Goal: Task Accomplishment & Management: Manage account settings

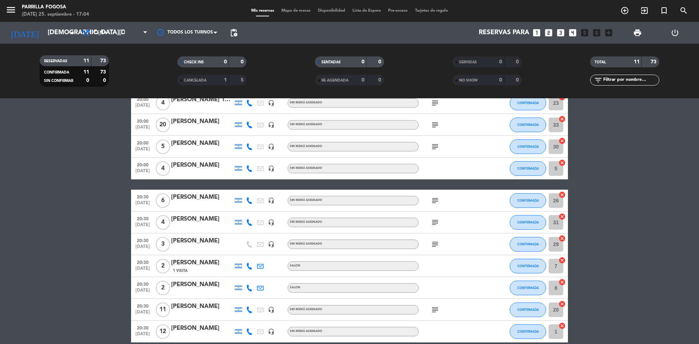
scroll to position [2, 0]
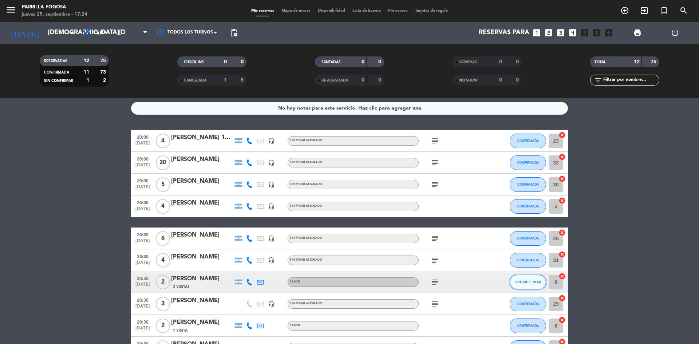
click at [521, 284] on button "SIN CONFIRMAR" at bounding box center [528, 282] width 36 height 15
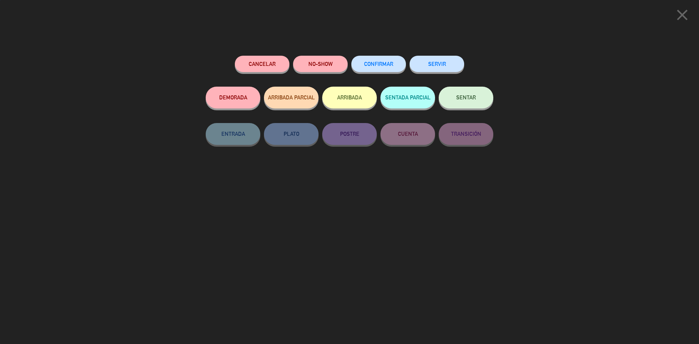
click at [390, 63] on span "CONFIRMAR" at bounding box center [378, 64] width 29 height 6
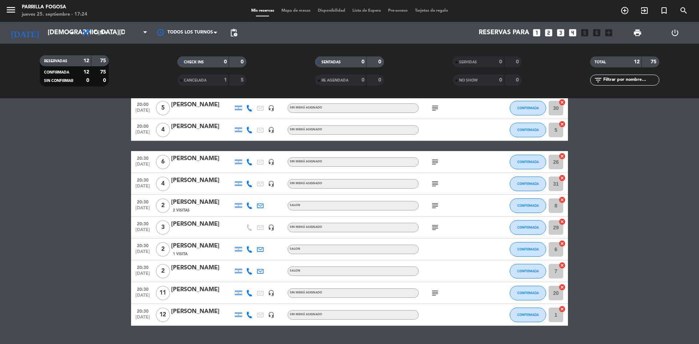
scroll to position [96, 0]
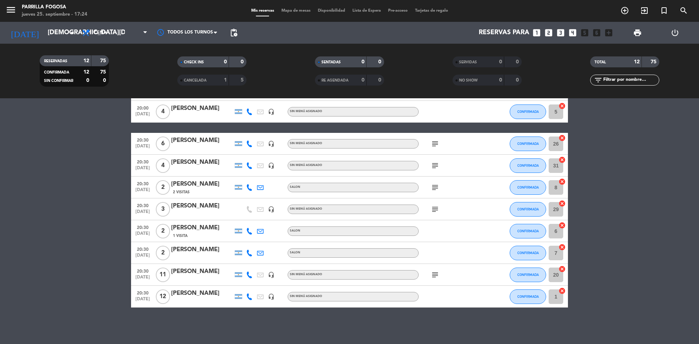
click at [439, 187] on div "subject" at bounding box center [452, 187] width 66 height 21
click at [439, 187] on icon "subject" at bounding box center [435, 187] width 9 height 9
click at [472, 191] on div "subject Mesa en planta baja" at bounding box center [452, 187] width 66 height 21
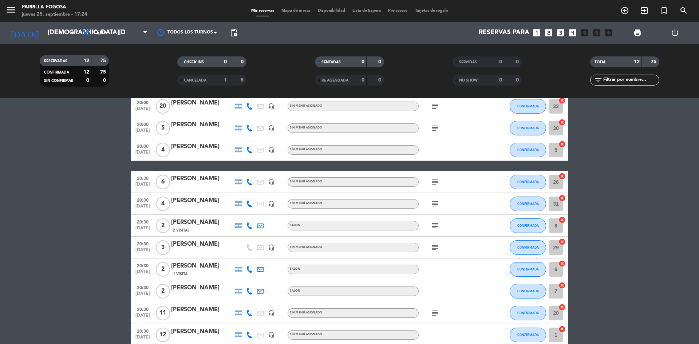
scroll to position [73, 0]
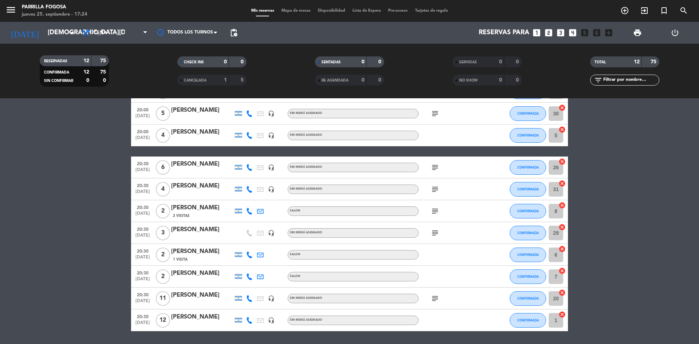
click at [436, 171] on icon "subject" at bounding box center [435, 167] width 9 height 9
click at [433, 175] on div "subject" at bounding box center [452, 166] width 66 height 21
click at [436, 171] on icon "subject" at bounding box center [435, 167] width 9 height 9
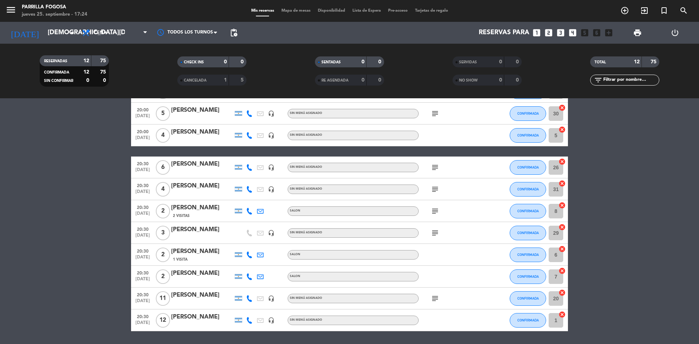
click at [436, 301] on icon "subject" at bounding box center [435, 298] width 9 height 9
click at [358, 234] on div "Sin menú asignado" at bounding box center [353, 232] width 131 height 9
click at [467, 210] on div "subject" at bounding box center [452, 210] width 66 height 21
click at [433, 210] on icon "subject" at bounding box center [435, 211] width 9 height 9
click at [461, 215] on div "subject Mesa en planta baja" at bounding box center [452, 210] width 66 height 21
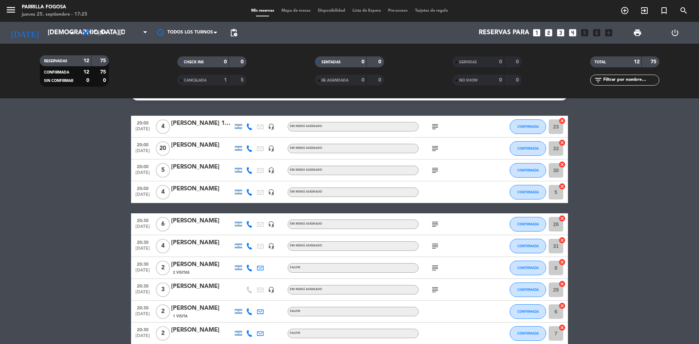
scroll to position [0, 0]
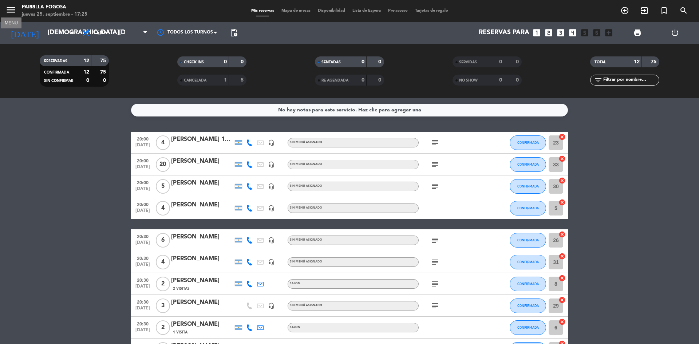
click at [15, 10] on icon "menu" at bounding box center [10, 9] width 11 height 11
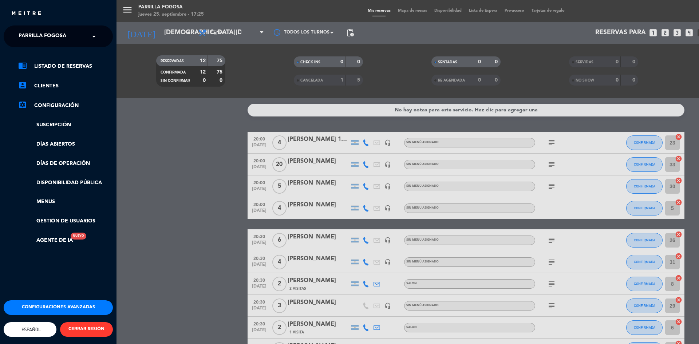
click at [176, 156] on div "menu Parrilla Fogosa [DATE] 25. septiembre - 17:25 Mis reservas Mapa de mesas D…" at bounding box center [465, 172] width 699 height 344
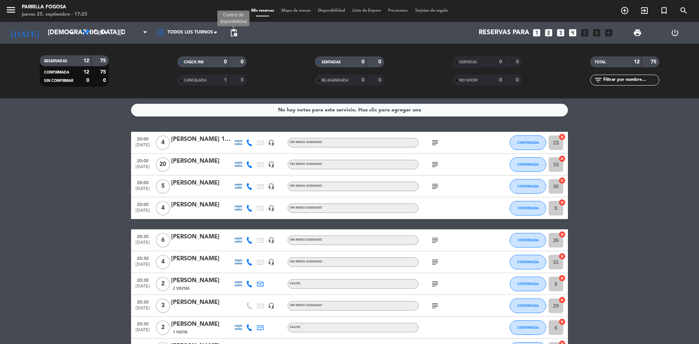
click at [236, 33] on span "pending_actions" at bounding box center [233, 32] width 9 height 9
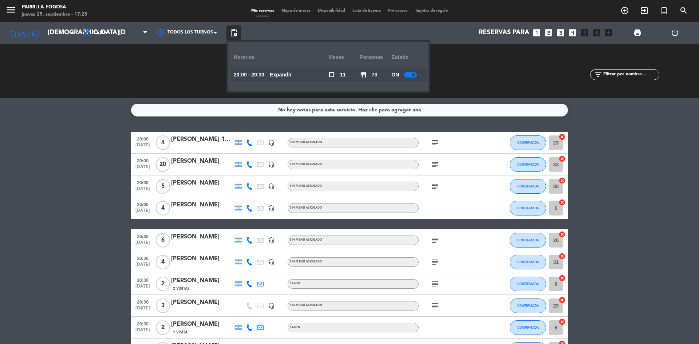
click at [411, 75] on div at bounding box center [410, 74] width 13 height 5
click at [464, 79] on div "SERVIDAS 0 0 NO SHOW 0 0" at bounding box center [487, 71] width 138 height 40
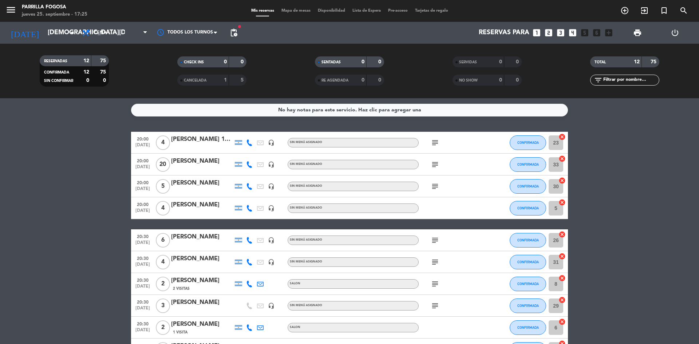
click at [432, 190] on icon "subject" at bounding box center [435, 186] width 9 height 9
click at [411, 122] on div "No hay notas para este servicio. Haz clic para agregar una 20:00 [DATE] 4 [PERS…" at bounding box center [349, 221] width 699 height 246
drag, startPoint x: 443, startPoint y: 146, endPoint x: 428, endPoint y: 141, distance: 16.6
click at [442, 146] on div "subject" at bounding box center [452, 142] width 66 height 21
click at [428, 141] on div "subject" at bounding box center [452, 142] width 66 height 21
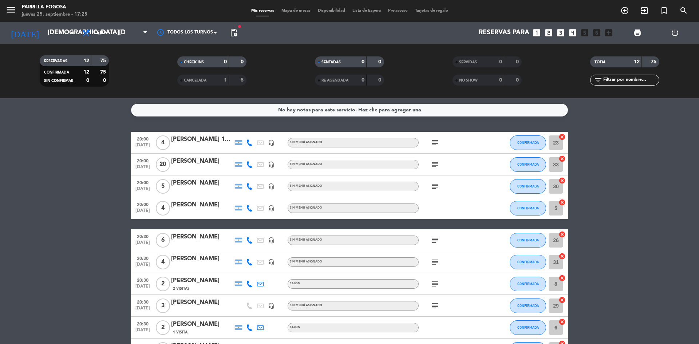
click at [431, 142] on icon "subject" at bounding box center [435, 142] width 9 height 9
click at [436, 127] on div "No hay notas para este servicio. Haz clic para agregar una 20:00 [DATE] 4 [PERS…" at bounding box center [349, 221] width 699 height 246
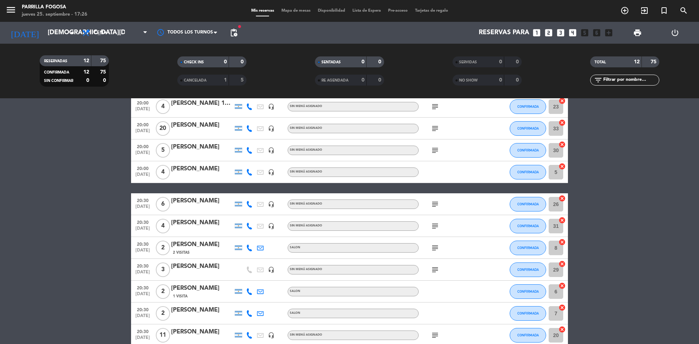
scroll to position [36, 0]
click at [433, 146] on icon "subject" at bounding box center [435, 150] width 9 height 9
drag, startPoint x: 438, startPoint y: 211, endPoint x: 433, endPoint y: 206, distance: 7.0
click at [438, 211] on div "subject" at bounding box center [452, 203] width 66 height 21
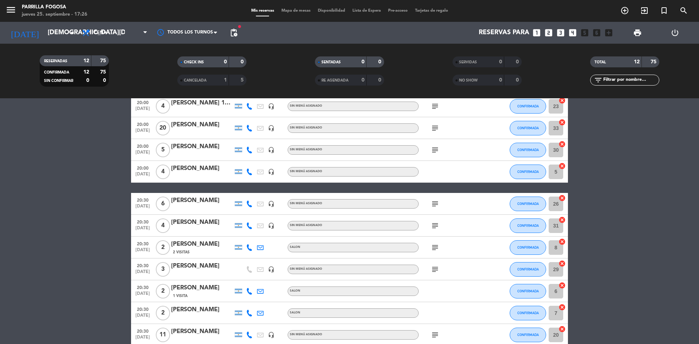
click at [433, 206] on icon "subject" at bounding box center [435, 203] width 9 height 9
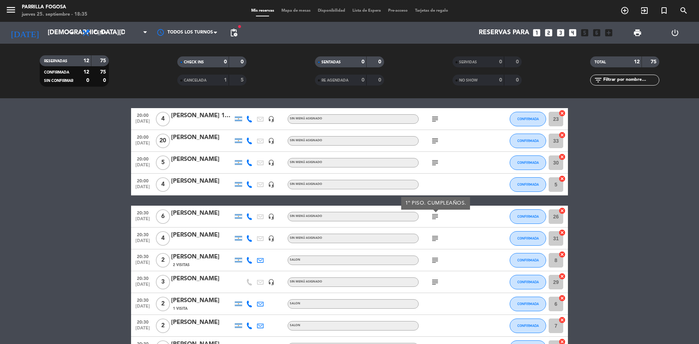
click at [436, 143] on icon "subject" at bounding box center [435, 140] width 9 height 9
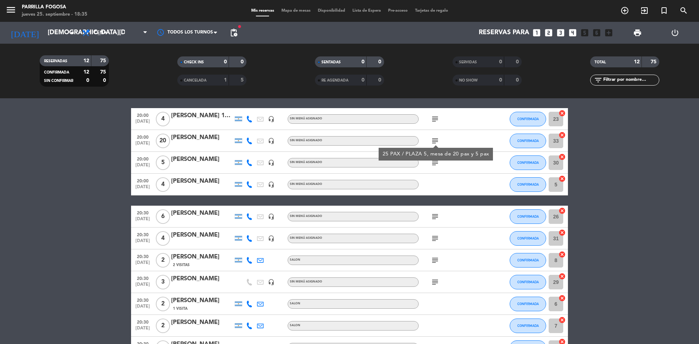
click at [434, 164] on icon "subject" at bounding box center [435, 162] width 9 height 9
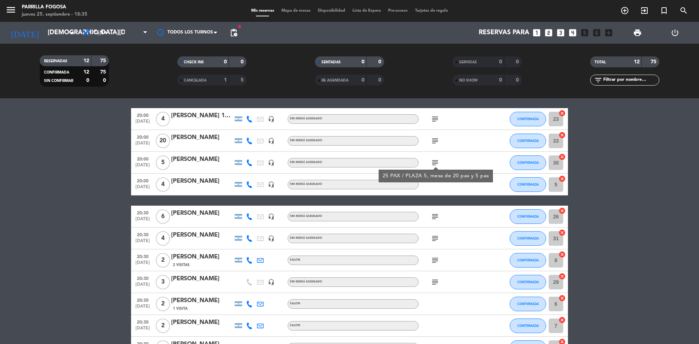
click at [435, 216] on icon "subject" at bounding box center [435, 216] width 9 height 9
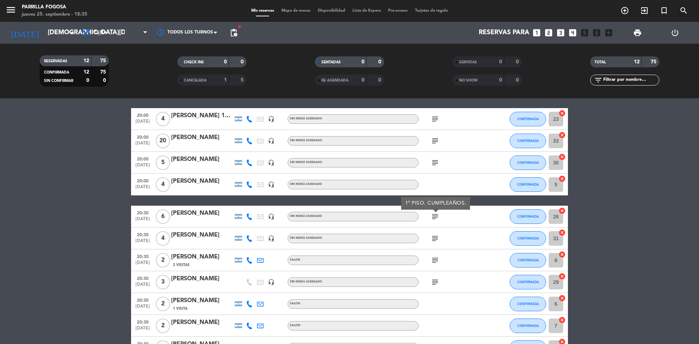
click at [433, 236] on icon "subject" at bounding box center [435, 238] width 9 height 9
click at [431, 261] on icon "subject" at bounding box center [435, 260] width 9 height 9
click at [436, 281] on icon "subject" at bounding box center [435, 282] width 9 height 9
click at [435, 116] on icon "subject" at bounding box center [435, 119] width 9 height 9
drag, startPoint x: 493, startPoint y: 135, endPoint x: 482, endPoint y: 140, distance: 12.1
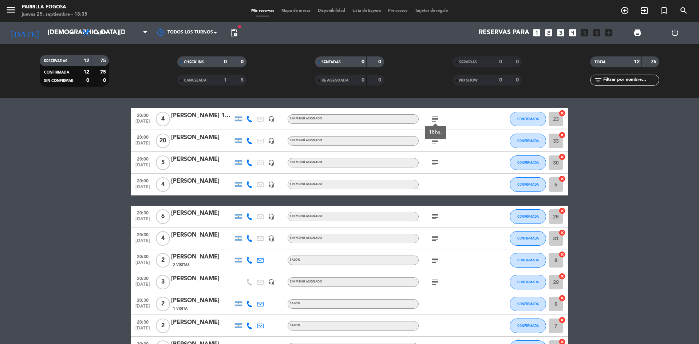
click at [491, 134] on div at bounding box center [494, 140] width 20 height 21
click at [437, 136] on icon "subject" at bounding box center [435, 140] width 9 height 9
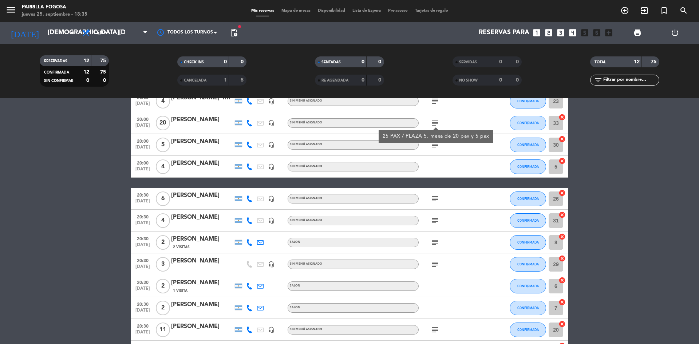
scroll to position [96, 0]
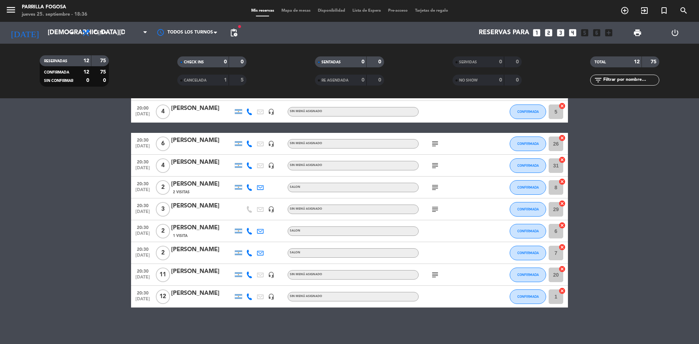
click at [436, 276] on icon "subject" at bounding box center [435, 274] width 9 height 9
click at [435, 276] on icon "subject" at bounding box center [435, 274] width 9 height 9
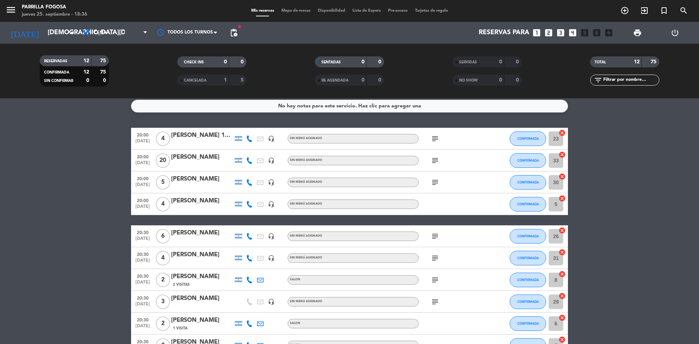
scroll to position [0, 0]
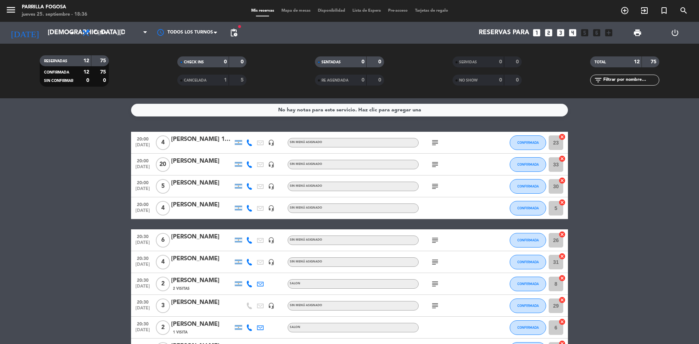
click at [435, 167] on icon "subject" at bounding box center [435, 164] width 9 height 9
click at [434, 189] on icon "subject" at bounding box center [435, 186] width 9 height 9
click at [445, 215] on div at bounding box center [452, 207] width 66 height 21
click at [436, 241] on icon "subject" at bounding box center [435, 240] width 9 height 9
click at [441, 210] on div at bounding box center [452, 207] width 66 height 21
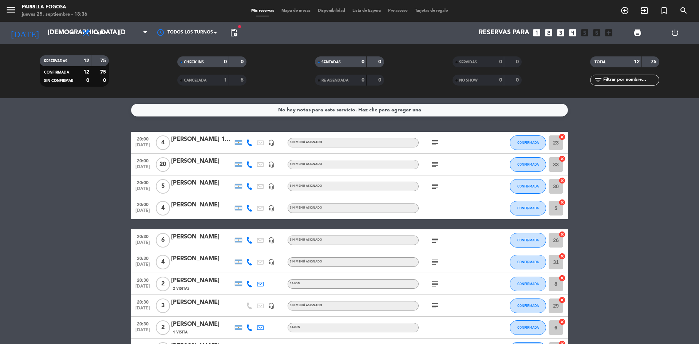
click at [433, 306] on icon "subject" at bounding box center [435, 305] width 9 height 9
click at [438, 163] on icon "subject" at bounding box center [435, 164] width 9 height 9
click at [460, 217] on div at bounding box center [452, 207] width 66 height 21
click at [432, 137] on div "subject" at bounding box center [452, 142] width 66 height 21
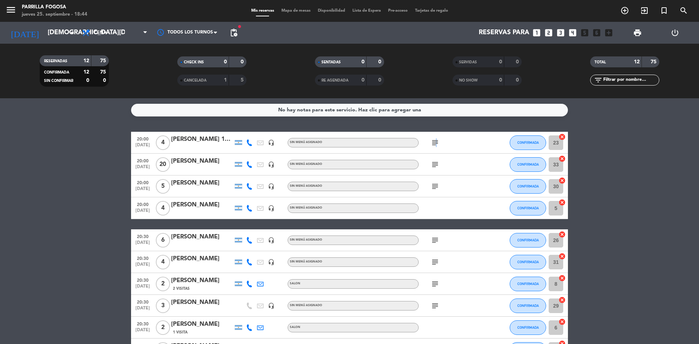
click at [435, 139] on icon "subject" at bounding box center [435, 142] width 9 height 9
drag, startPoint x: 436, startPoint y: 174, endPoint x: 437, endPoint y: 169, distance: 5.9
click at [437, 173] on div "subject" at bounding box center [452, 164] width 66 height 21
click at [437, 168] on icon "subject" at bounding box center [435, 164] width 9 height 9
drag, startPoint x: 449, startPoint y: 204, endPoint x: 444, endPoint y: 196, distance: 9.7
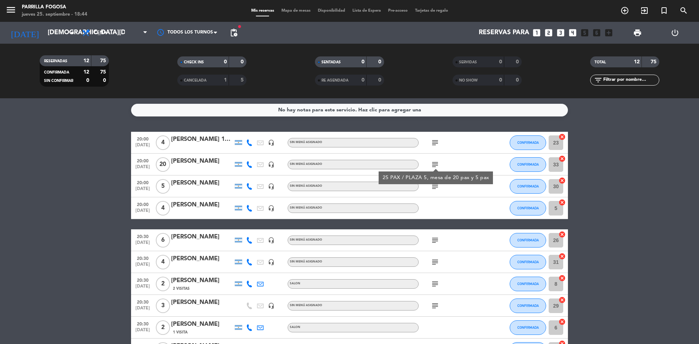
click at [447, 203] on div at bounding box center [452, 207] width 66 height 21
click at [436, 185] on icon "subject" at bounding box center [435, 186] width 9 height 9
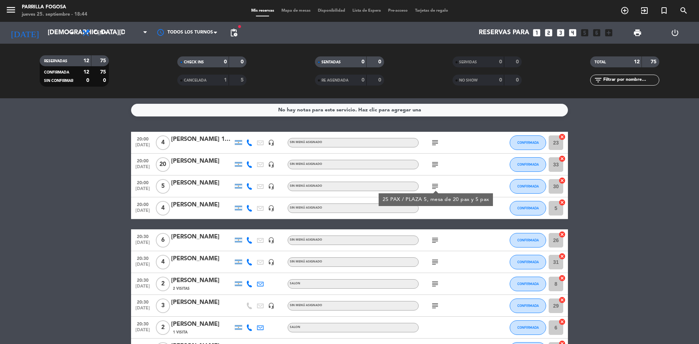
click at [475, 190] on div "subject 25 PAX / PLAZA 5, mesa de 20 pax y 5 pax" at bounding box center [452, 185] width 66 height 21
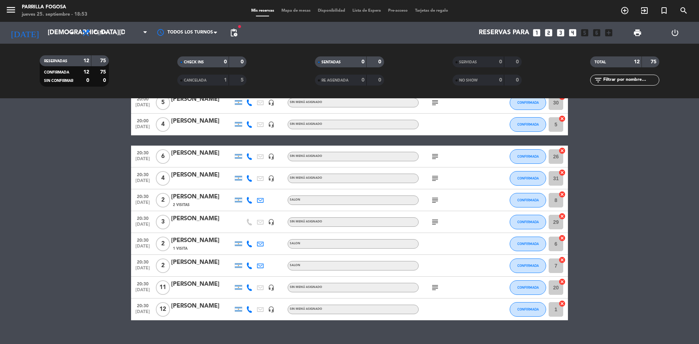
scroll to position [96, 0]
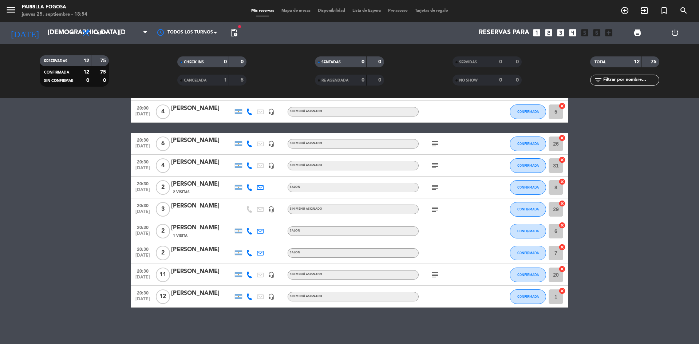
click at [199, 126] on div "20:00 [DATE] 4 [PERSON_NAME] 18HS headset_mic Sin menú asignado subject CONFIRM…" at bounding box center [349, 171] width 437 height 272
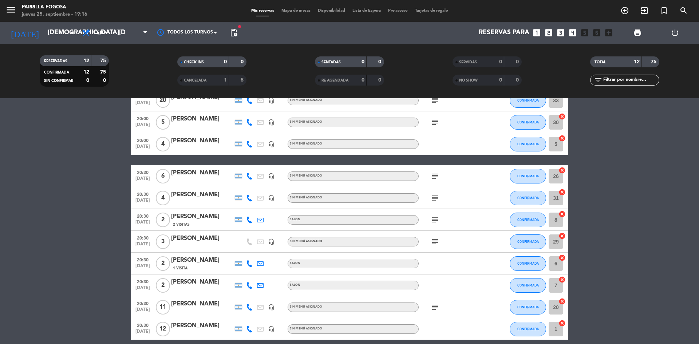
scroll to position [73, 0]
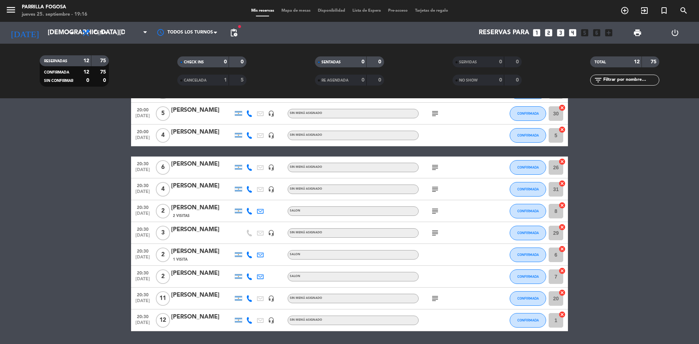
drag, startPoint x: 440, startPoint y: 167, endPoint x: 436, endPoint y: 170, distance: 5.8
click at [438, 168] on div "subject" at bounding box center [452, 166] width 66 height 21
click at [436, 170] on icon "subject" at bounding box center [435, 167] width 9 height 9
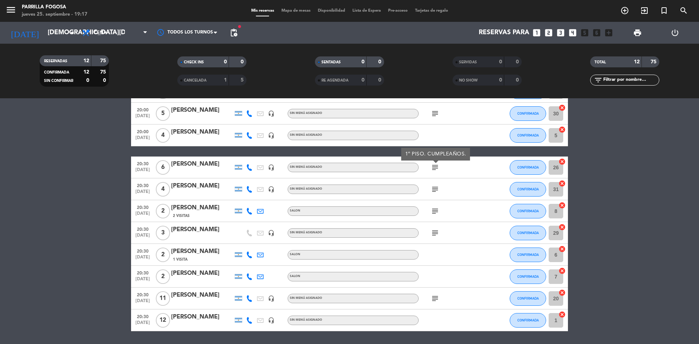
click at [16, 241] on bookings-row "20:00 [DATE] 4 [PERSON_NAME] 18HS headset_mic Sin menú asignado subject CONFIRM…" at bounding box center [349, 195] width 699 height 272
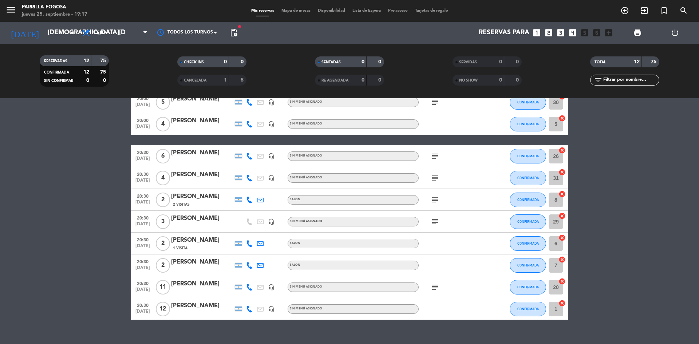
scroll to position [96, 0]
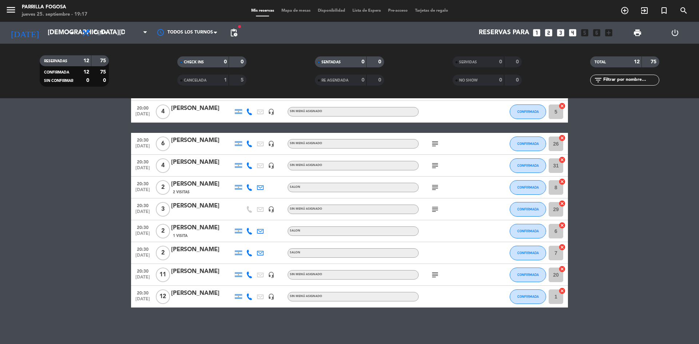
click at [437, 163] on icon "subject" at bounding box center [435, 165] width 9 height 9
click at [435, 188] on icon "subject" at bounding box center [435, 187] width 9 height 9
click at [436, 210] on icon "subject" at bounding box center [435, 209] width 9 height 9
click at [435, 186] on icon "subject" at bounding box center [435, 187] width 9 height 9
click at [434, 211] on icon "subject" at bounding box center [435, 209] width 9 height 9
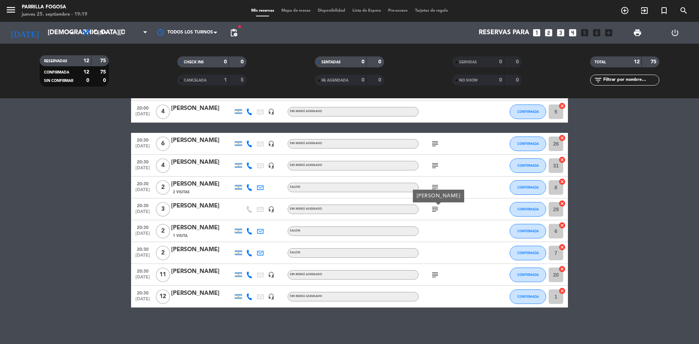
click at [218, 248] on div "[PERSON_NAME]" at bounding box center [202, 249] width 62 height 9
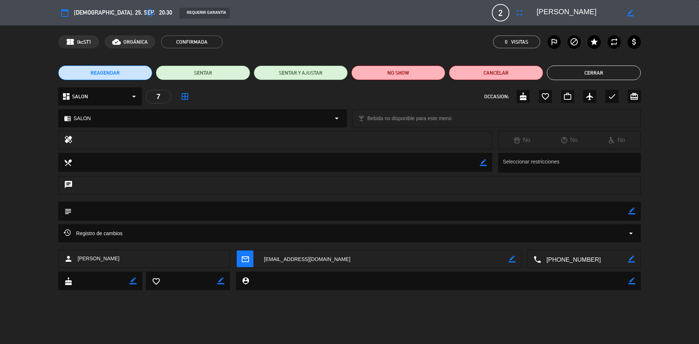
click at [555, 78] on button "Cerrar" at bounding box center [594, 73] width 94 height 15
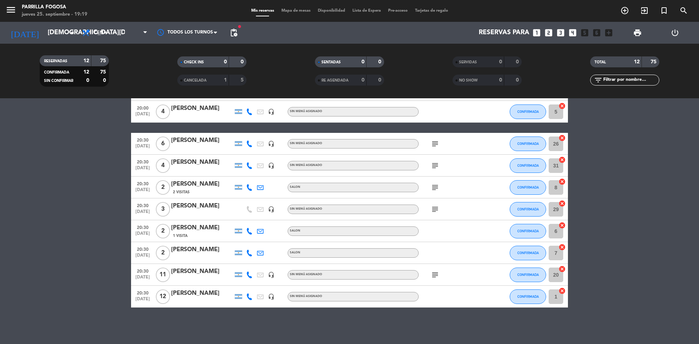
click at [212, 276] on div "[PERSON_NAME]" at bounding box center [202, 271] width 62 height 9
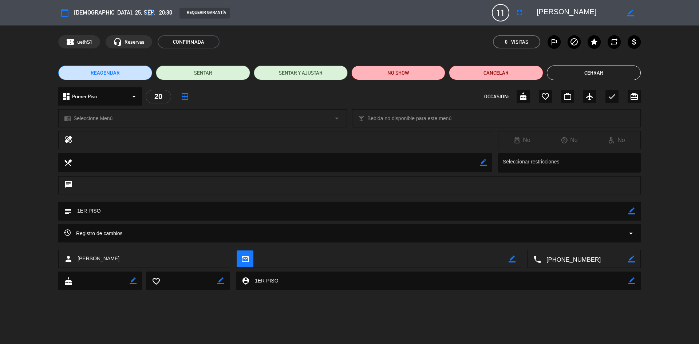
drag, startPoint x: 584, startPoint y: 70, endPoint x: 524, endPoint y: 179, distance: 124.3
click at [584, 69] on button "Cerrar" at bounding box center [594, 73] width 94 height 15
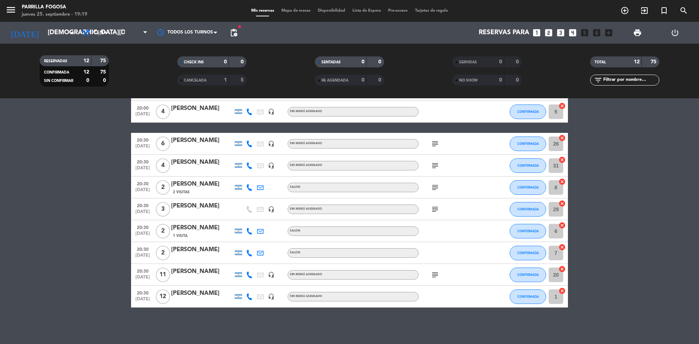
click at [437, 278] on icon "subject" at bounding box center [435, 274] width 9 height 9
